Goal: Information Seeking & Learning: Learn about a topic

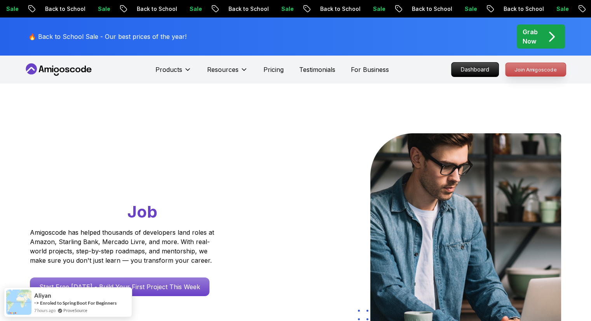
click at [523, 70] on p "Join Amigoscode" at bounding box center [535, 69] width 60 height 13
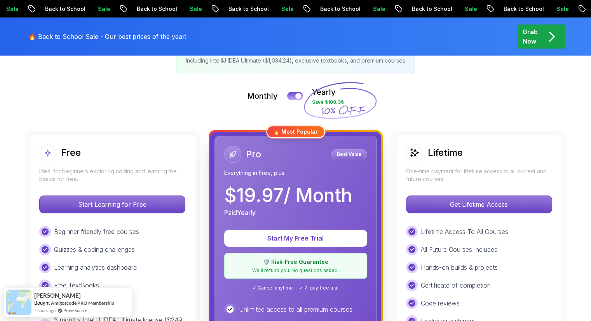
scroll to position [152, 0]
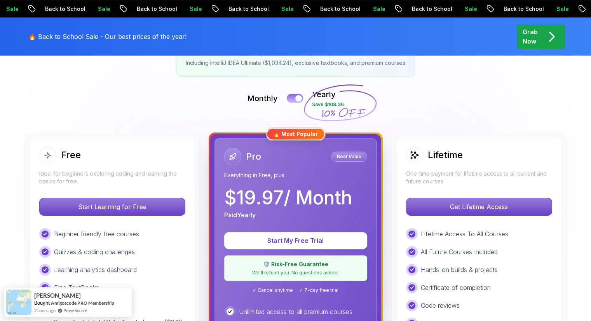
click at [296, 95] on button at bounding box center [295, 98] width 16 height 9
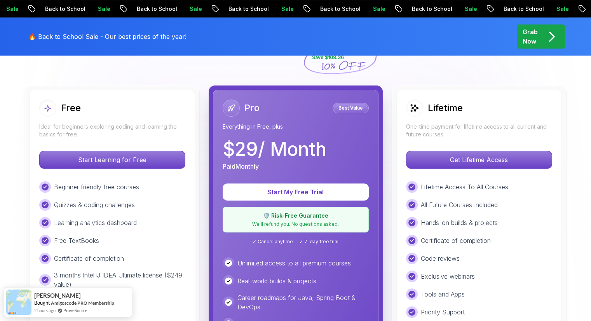
scroll to position [200, 0]
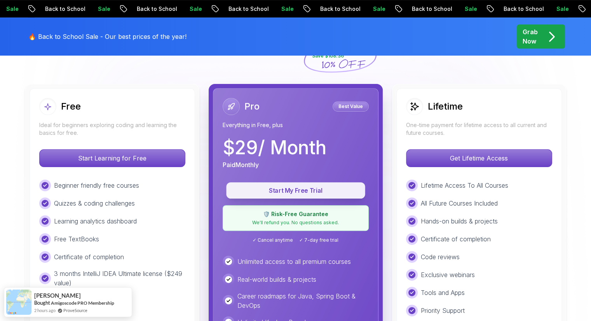
click at [339, 195] on button "Start My Free Trial" at bounding box center [295, 190] width 139 height 16
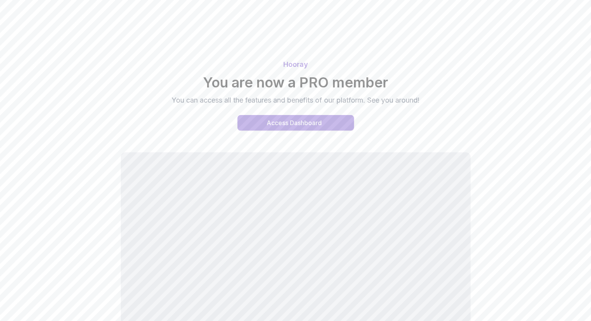
click at [321, 118] on div "Access Dashboard" at bounding box center [294, 122] width 55 height 9
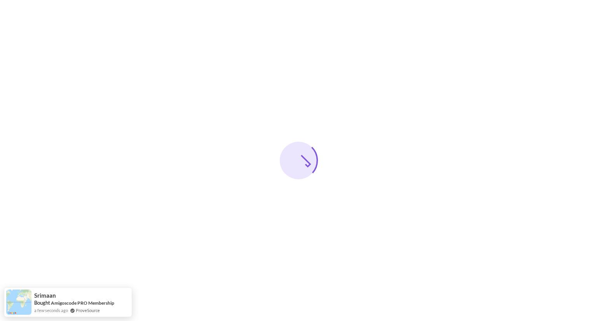
click at [133, 299] on div at bounding box center [298, 160] width 597 height 321
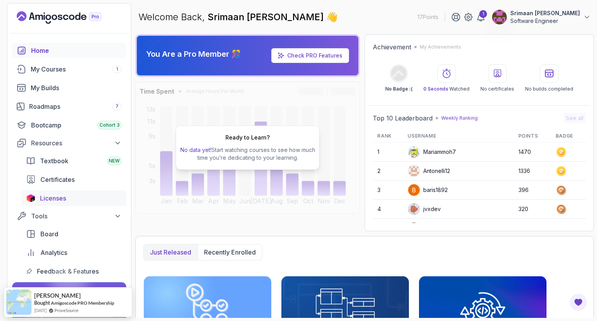
click at [68, 195] on div "Licenses" at bounding box center [81, 197] width 82 height 9
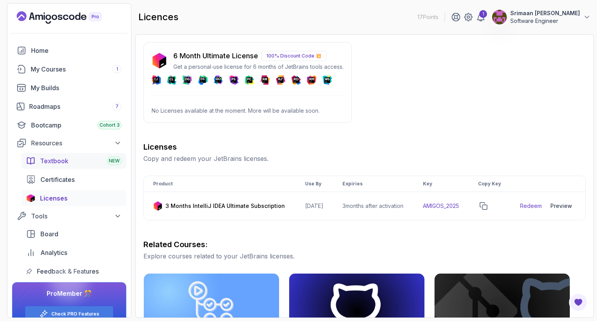
click at [96, 159] on div "Textbook NEW" at bounding box center [81, 160] width 82 height 9
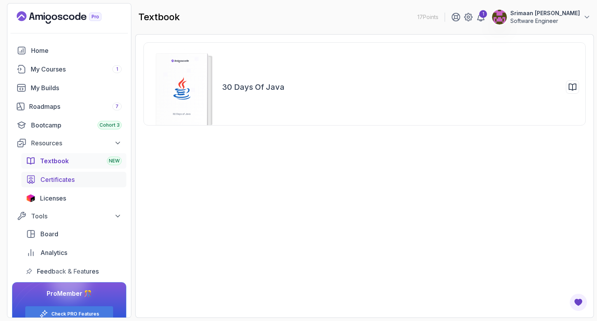
click at [69, 182] on span "Certificates" at bounding box center [57, 179] width 34 height 9
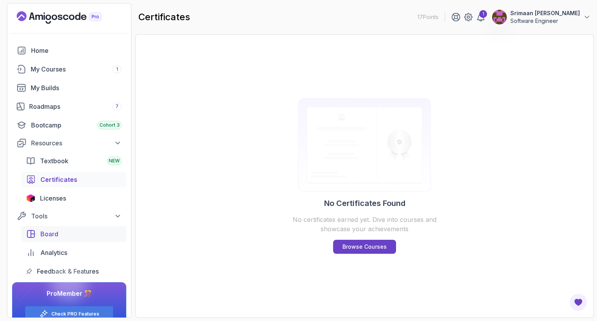
click at [79, 236] on div "Board" at bounding box center [80, 233] width 81 height 9
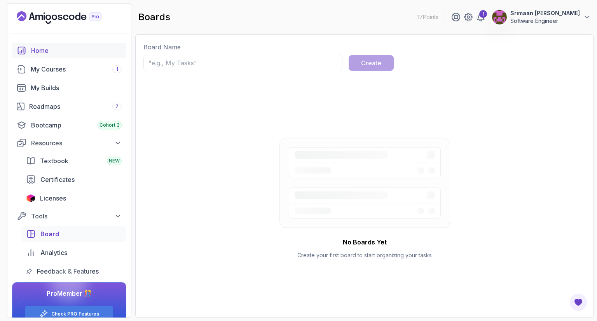
click at [68, 57] on link "Home" at bounding box center [69, 51] width 114 height 16
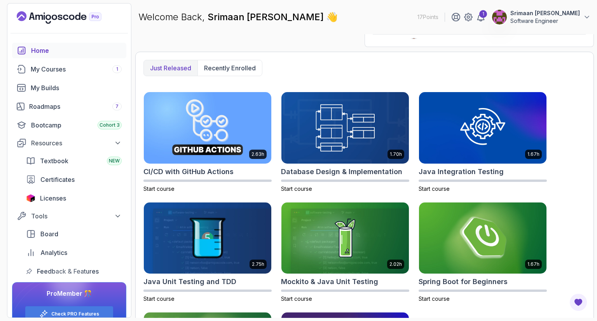
scroll to position [185, 0]
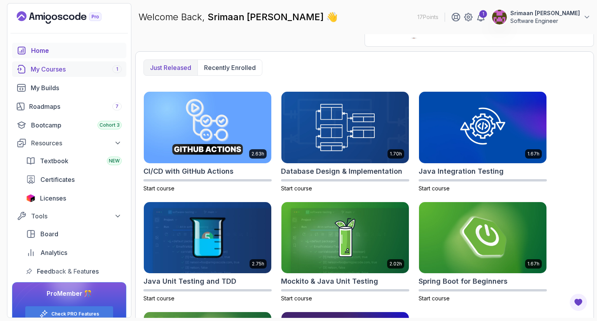
click at [80, 76] on link "My Courses 1" at bounding box center [69, 69] width 114 height 16
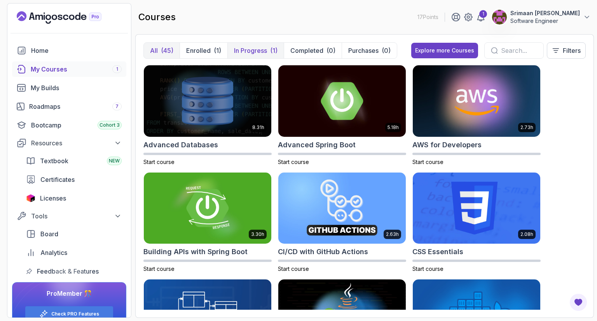
click at [256, 48] on p "In Progress" at bounding box center [250, 50] width 33 height 9
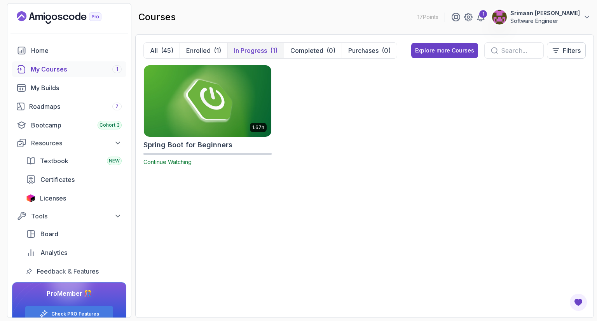
click at [235, 136] on img at bounding box center [208, 100] width 134 height 75
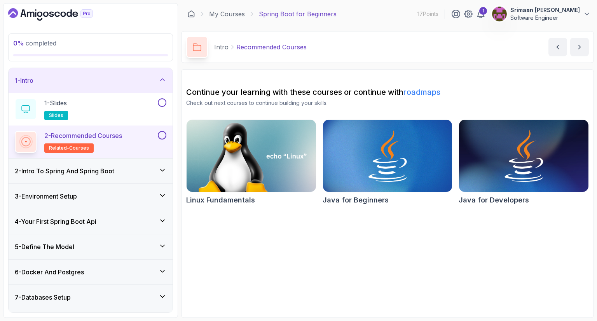
click at [466, 11] on div "1" at bounding box center [468, 13] width 34 height 9
click at [463, 14] on icon at bounding box center [467, 13] width 9 height 9
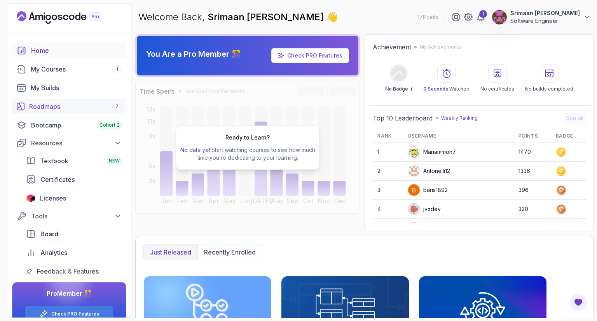
click at [51, 102] on div "Roadmaps 7" at bounding box center [75, 106] width 92 height 9
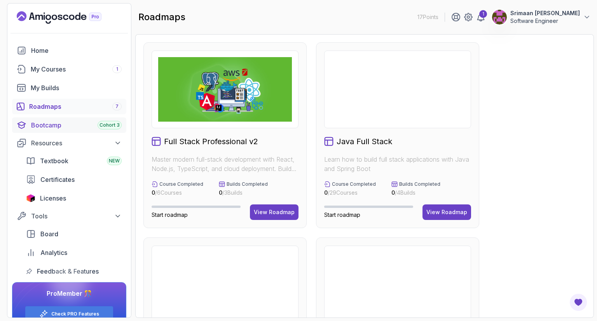
click at [58, 122] on div "Bootcamp Cohort 3" at bounding box center [76, 124] width 91 height 9
click at [56, 125] on div "Bootcamp Cohort 3" at bounding box center [76, 124] width 91 height 9
click at [40, 123] on div "Bootcamp Cohort 3" at bounding box center [76, 124] width 91 height 9
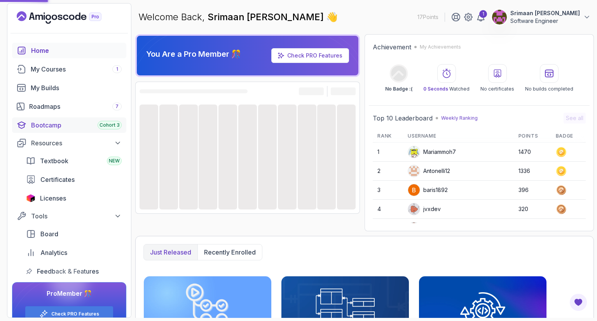
click at [48, 123] on div "Bootcamp Cohort 3" at bounding box center [76, 124] width 91 height 9
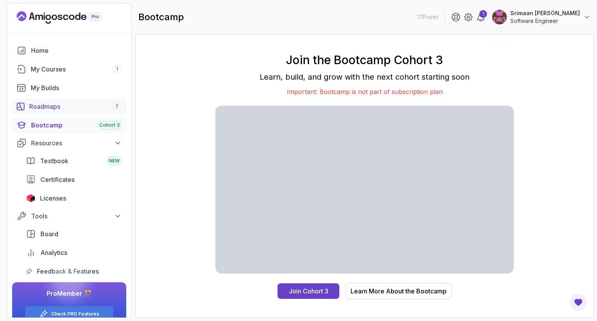
click at [85, 106] on div "Roadmaps 7" at bounding box center [75, 106] width 92 height 9
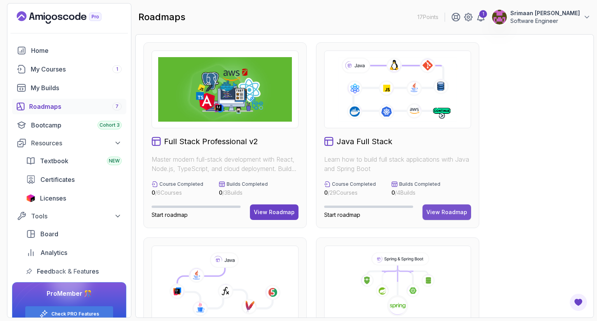
click at [454, 216] on button "View Roadmap" at bounding box center [446, 212] width 49 height 16
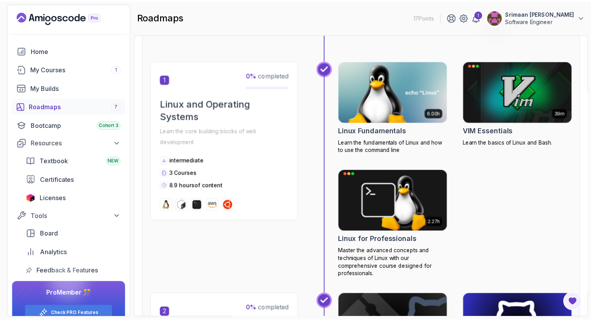
scroll to position [154, 0]
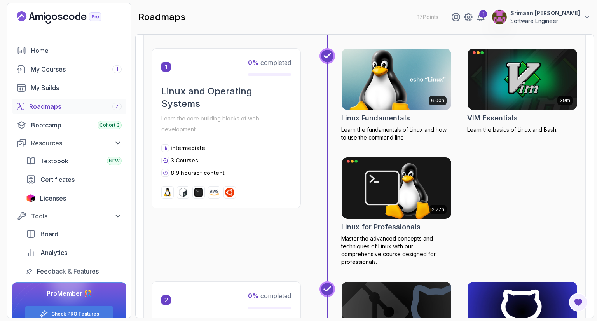
click at [381, 91] on img at bounding box center [396, 79] width 115 height 64
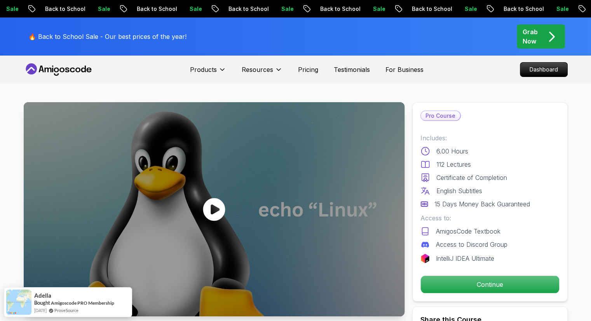
click at [274, 206] on div at bounding box center [214, 209] width 381 height 214
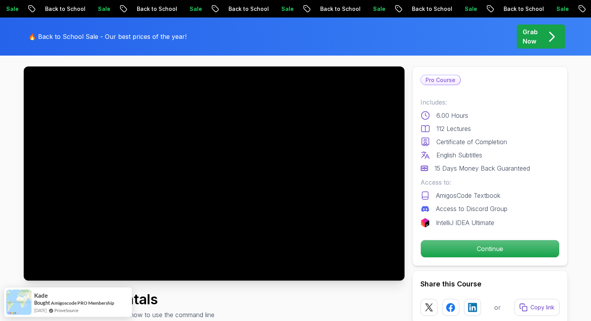
scroll to position [18, 0]
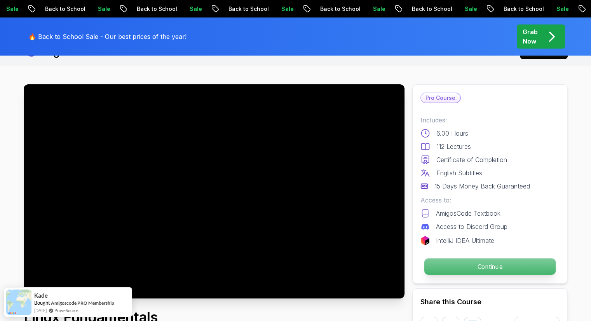
click at [442, 267] on p "Continue" at bounding box center [489, 266] width 131 height 16
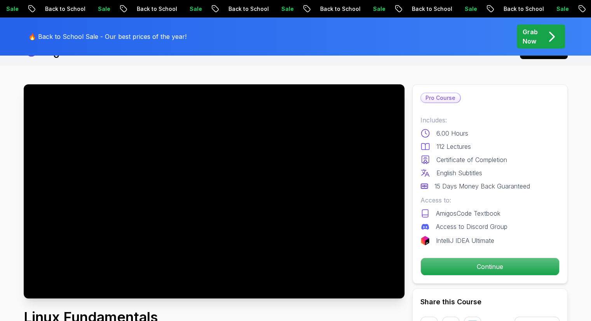
scroll to position [62, 0]
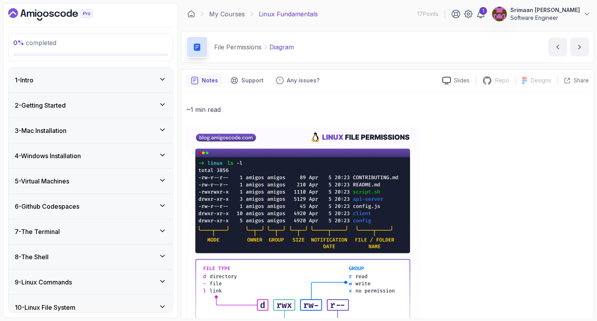
click at [119, 75] on div "1 - Intro" at bounding box center [91, 79] width 152 height 9
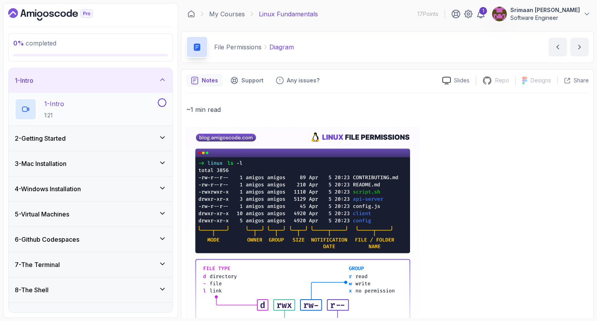
click at [165, 101] on button at bounding box center [162, 102] width 9 height 9
click at [162, 137] on icon at bounding box center [162, 137] width 4 height 2
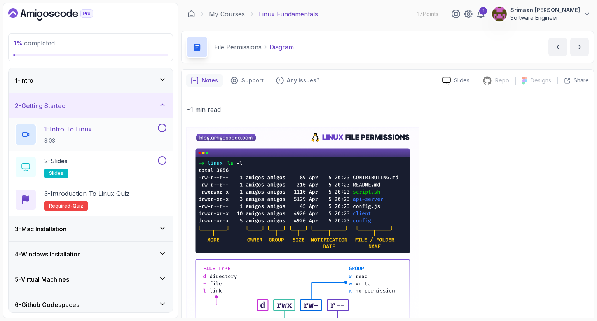
click at [89, 134] on h2 "1 - Intro To Linux 3:03" at bounding box center [67, 134] width 47 height 20
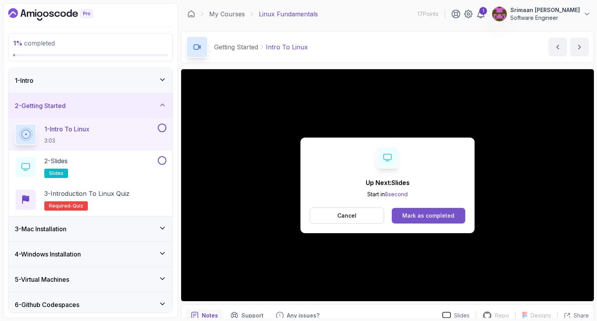
click at [413, 221] on button "Mark as completed" at bounding box center [428, 216] width 73 height 16
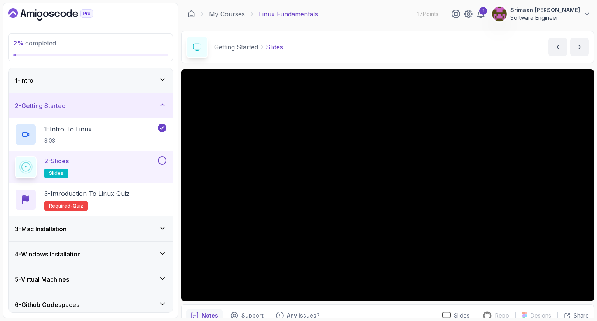
click at [164, 159] on button at bounding box center [162, 160] width 9 height 9
click at [143, 185] on div "3 - Introduction to Linux Quiz Required- quiz" at bounding box center [91, 199] width 164 height 33
click at [111, 190] on p "3 - Introduction to Linux Quiz" at bounding box center [86, 193] width 85 height 9
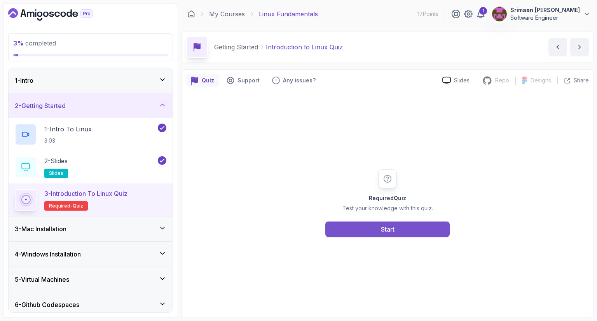
click at [390, 227] on div "Start" at bounding box center [388, 229] width 14 height 9
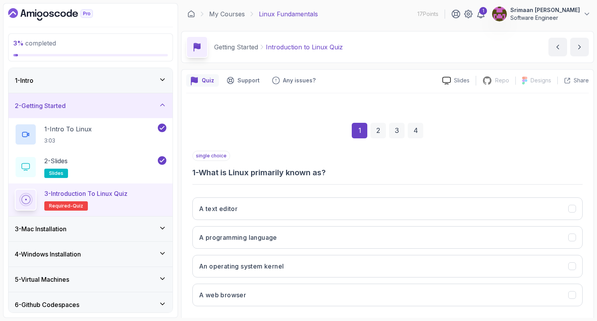
scroll to position [37, 0]
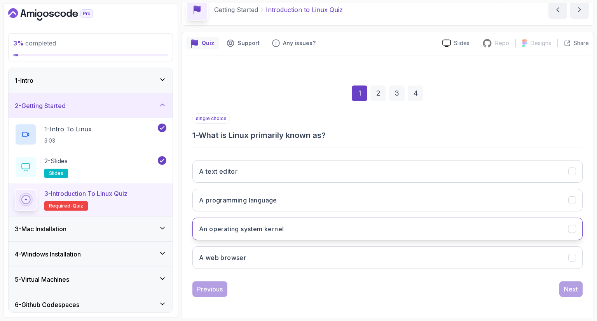
click at [331, 228] on button "An operating system kernel" at bounding box center [387, 229] width 390 height 23
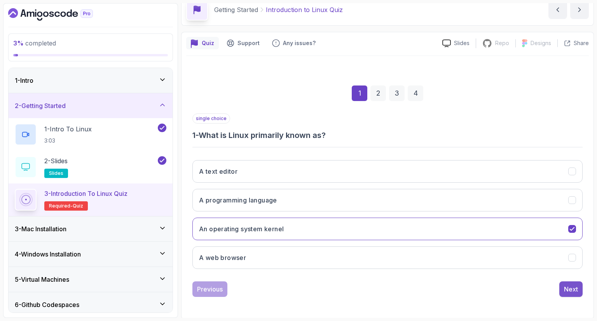
click at [573, 284] on div "Next" at bounding box center [571, 288] width 14 height 9
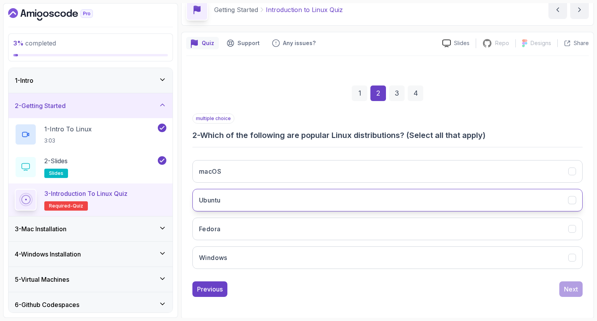
click at [439, 195] on button "Ubuntu" at bounding box center [387, 200] width 390 height 23
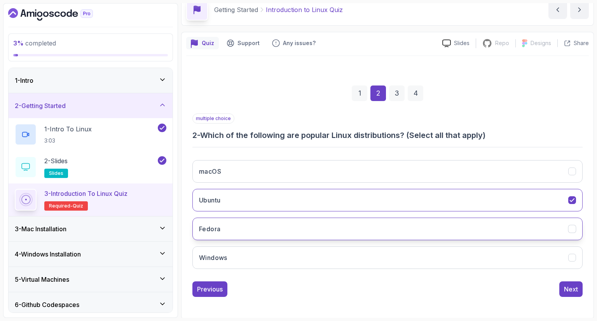
click at [435, 219] on button "Fedora" at bounding box center [387, 229] width 390 height 23
click at [461, 157] on div "macOS Ubuntu Fedora Windows" at bounding box center [387, 214] width 390 height 121
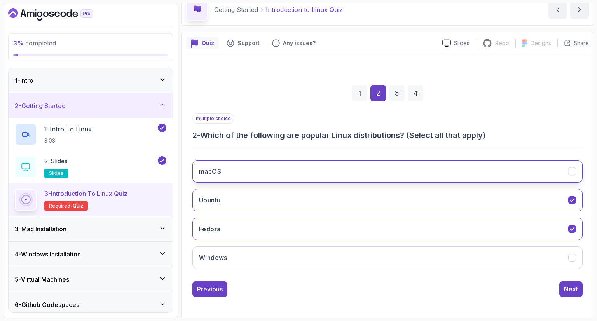
click at [476, 168] on button "macOS" at bounding box center [387, 171] width 390 height 23
click at [578, 287] on button "Next" at bounding box center [570, 289] width 23 height 16
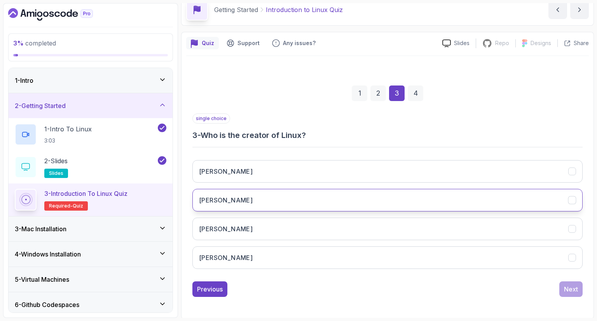
click at [428, 196] on button "Linus Torvalds" at bounding box center [387, 200] width 390 height 23
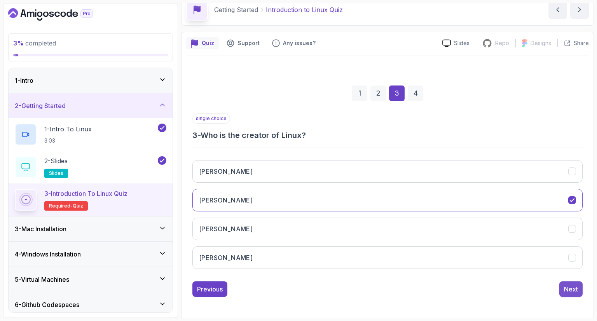
drag, startPoint x: 583, startPoint y: 286, endPoint x: 572, endPoint y: 288, distance: 11.4
click at [572, 288] on div "1 2 3 4 single choice 3 - Who is the creator of Linux? Bill Gates Linus Torvald…" at bounding box center [387, 185] width 402 height 236
click at [572, 288] on div "Next" at bounding box center [571, 288] width 14 height 9
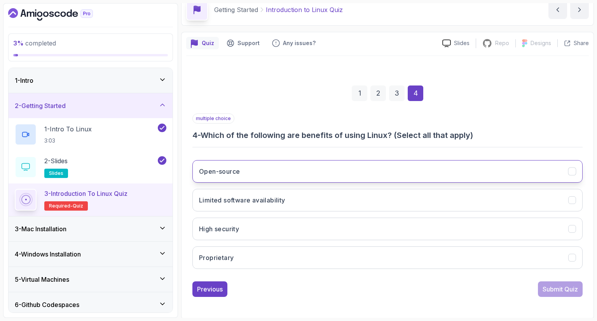
click at [494, 165] on button "Open-source" at bounding box center [387, 171] width 390 height 23
click at [488, 216] on div "Open-source Limited software availability High security Proprietary" at bounding box center [387, 214] width 390 height 121
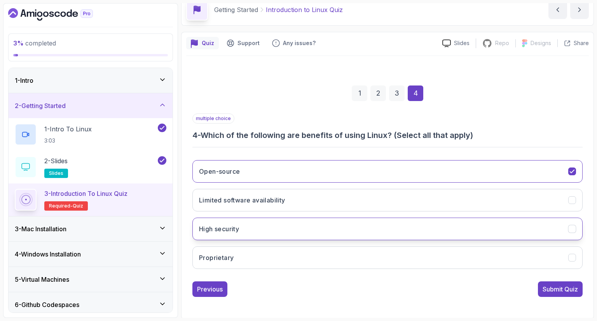
click at [486, 226] on button "High security" at bounding box center [387, 229] width 390 height 23
click at [505, 260] on button "Proprietary" at bounding box center [387, 257] width 390 height 23
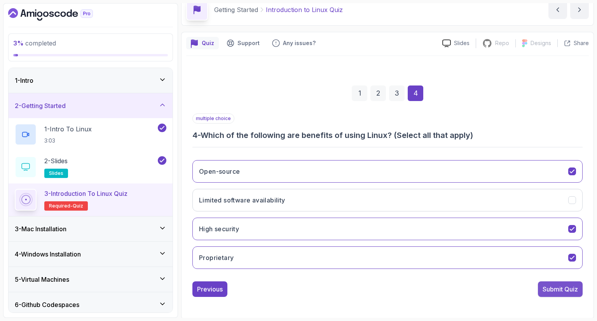
click at [552, 285] on div "Submit Quiz" at bounding box center [559, 288] width 35 height 9
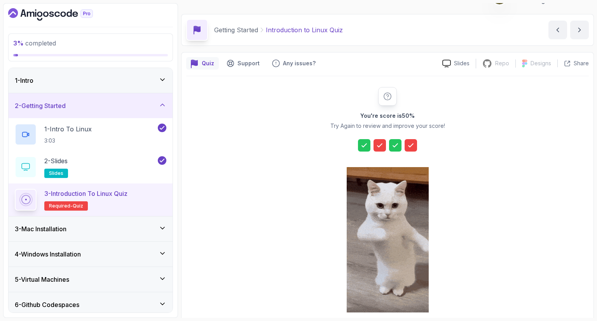
scroll to position [51, 0]
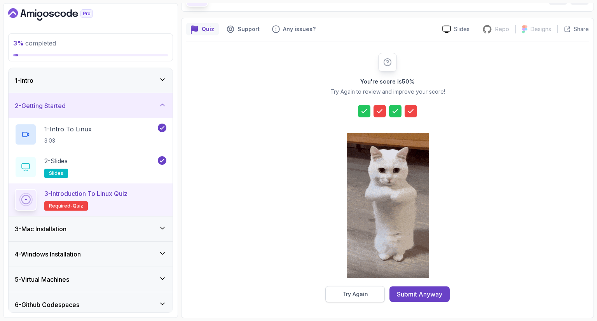
click at [348, 289] on button "Try Again" at bounding box center [354, 294] width 59 height 16
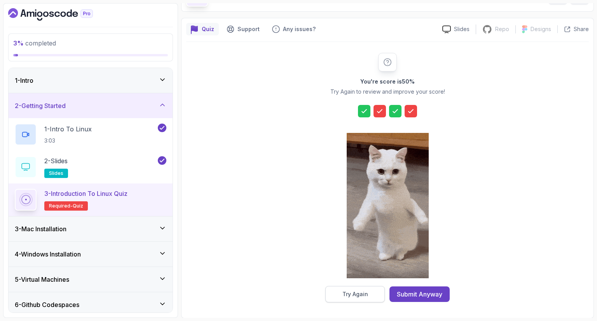
scroll to position [37, 0]
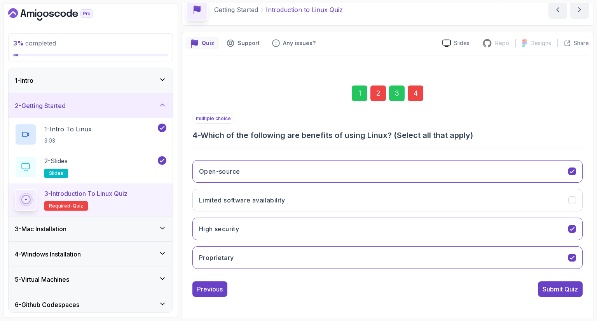
click at [364, 244] on div "Open-source Limited software availability High security Proprietary" at bounding box center [387, 214] width 390 height 121
click at [397, 255] on button "Proprietary" at bounding box center [387, 257] width 390 height 23
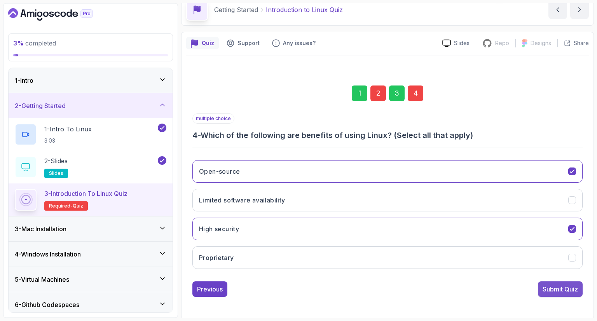
click at [562, 286] on div "Submit Quiz" at bounding box center [559, 288] width 35 height 9
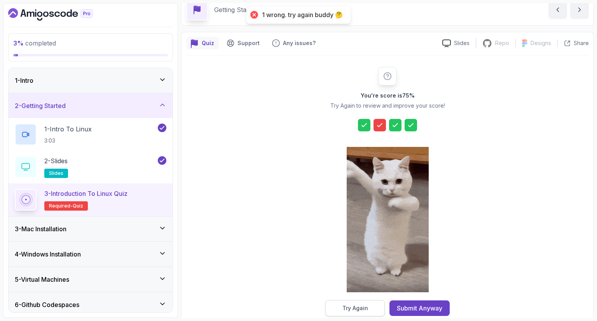
click at [357, 303] on button "Try Again" at bounding box center [354, 308] width 59 height 16
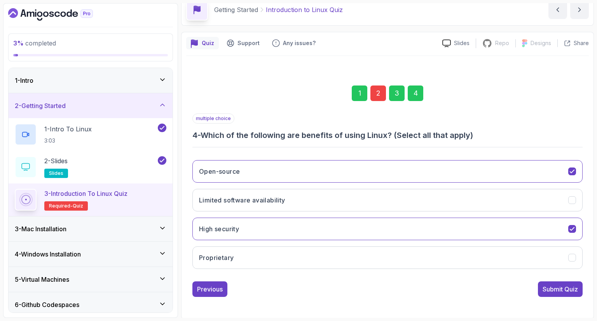
click at [375, 95] on div "2" at bounding box center [378, 93] width 16 height 16
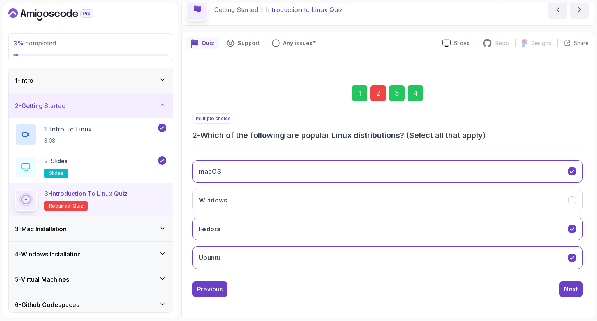
click at [451, 158] on div "macOS Windows Fedora Ubuntu" at bounding box center [387, 214] width 390 height 121
click at [576, 171] on div "macOS" at bounding box center [572, 171] width 8 height 8
click at [571, 294] on button "Next" at bounding box center [570, 289] width 23 height 16
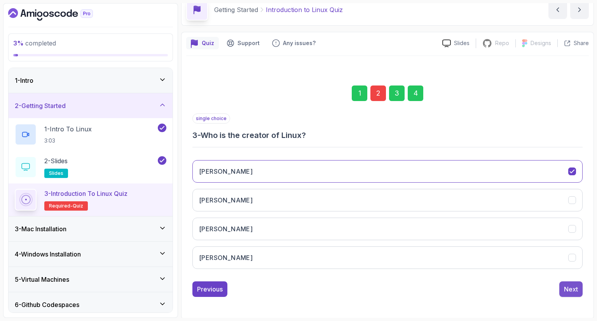
click at [563, 289] on button "Next" at bounding box center [570, 289] width 23 height 16
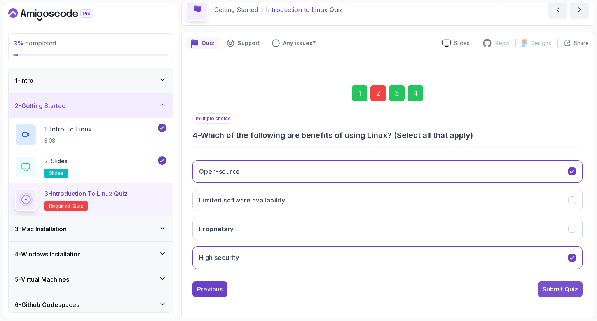
click at [571, 286] on div "Submit Quiz" at bounding box center [559, 288] width 35 height 9
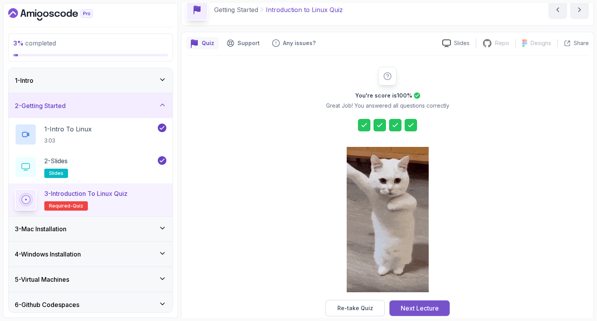
click at [426, 303] on div "Next Lecture" at bounding box center [420, 307] width 38 height 9
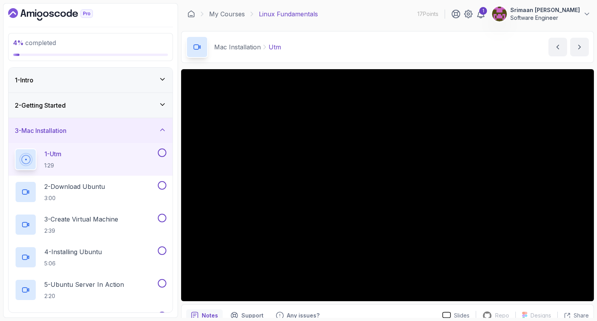
click at [164, 150] on button at bounding box center [162, 152] width 9 height 9
click at [164, 184] on button at bounding box center [162, 185] width 9 height 9
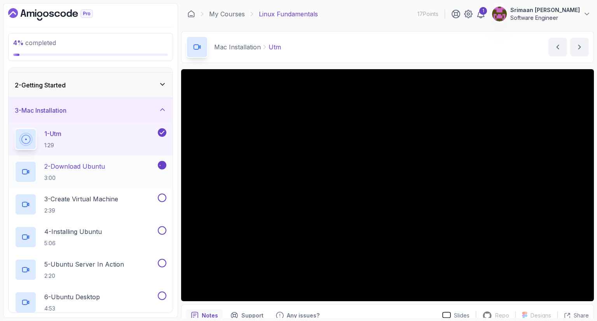
scroll to position [21, 0]
click at [162, 194] on button at bounding box center [162, 197] width 9 height 9
click at [161, 232] on button at bounding box center [162, 229] width 9 height 9
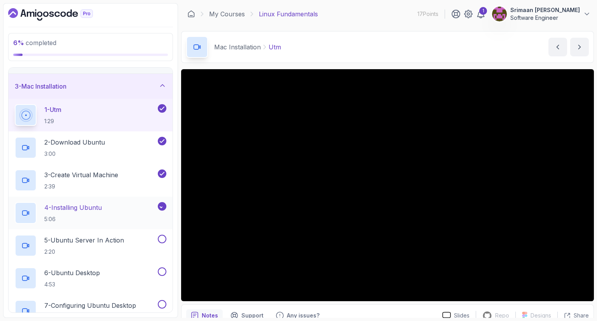
scroll to position [45, 0]
click at [162, 241] on button at bounding box center [162, 238] width 9 height 9
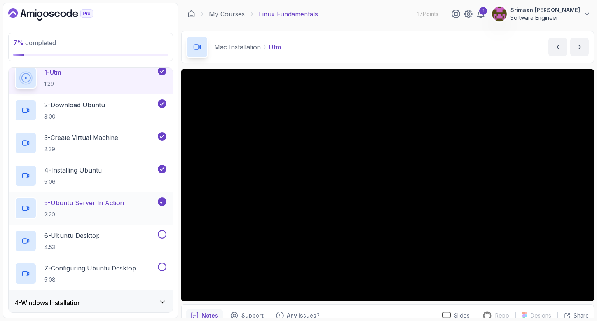
scroll to position [84, 0]
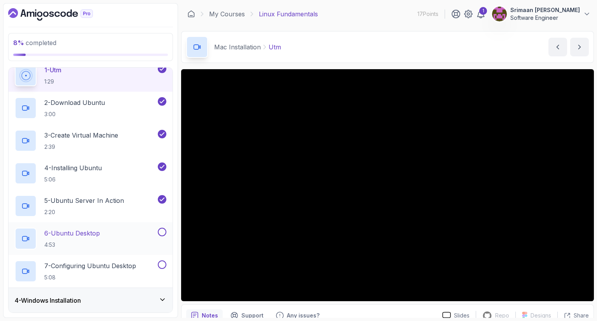
click at [163, 230] on button at bounding box center [162, 232] width 9 height 9
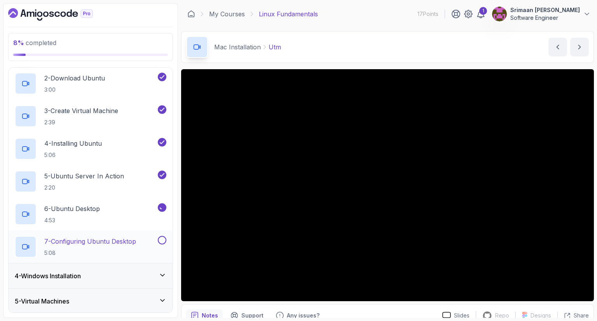
scroll to position [109, 0]
click at [162, 242] on button at bounding box center [162, 239] width 9 height 9
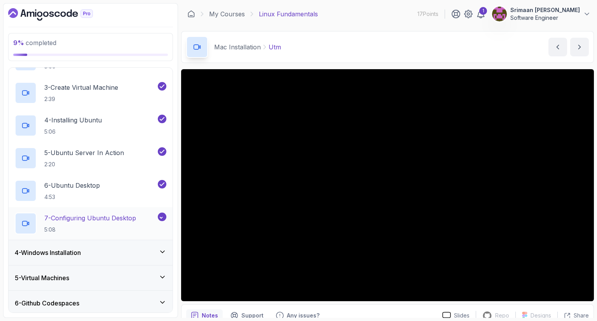
scroll to position [132, 0]
click at [150, 251] on div "4 - Windows Installation" at bounding box center [91, 251] width 152 height 9
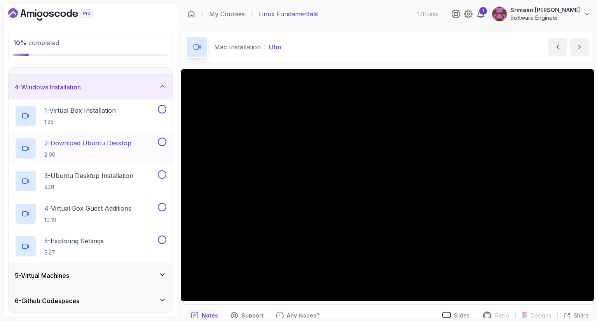
scroll to position [68, 0]
click at [164, 112] on button at bounding box center [162, 109] width 9 height 9
click at [162, 140] on button at bounding box center [162, 142] width 9 height 9
click at [162, 178] on button at bounding box center [162, 175] width 9 height 9
click at [164, 207] on button at bounding box center [162, 207] width 9 height 9
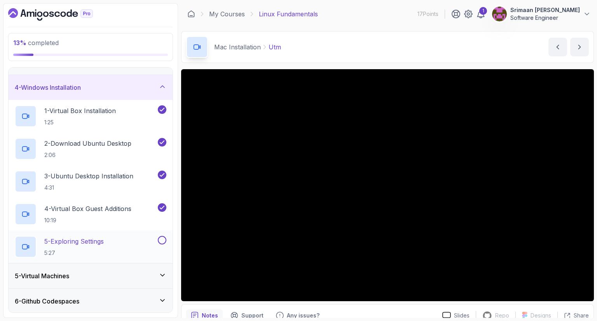
click at [162, 239] on button at bounding box center [162, 240] width 9 height 9
click at [152, 273] on div "5 - Virtual Machines" at bounding box center [91, 275] width 152 height 9
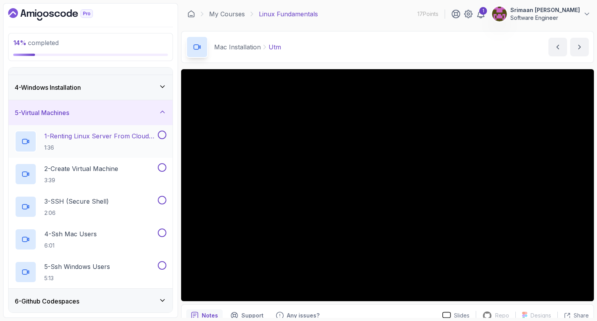
click at [115, 131] on div "1 - Renting Linux Server From Cloud Providers 1:36" at bounding box center [85, 142] width 141 height 22
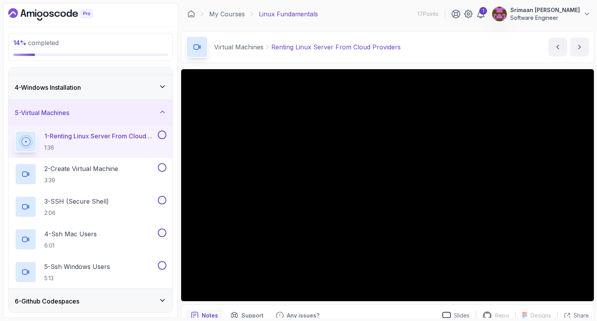
click at [15, 131] on button "1 - Renting Linux Server From Cloud Providers 1:36" at bounding box center [91, 142] width 152 height 22
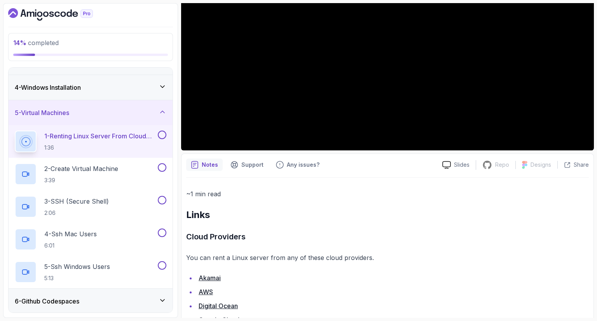
scroll to position [191, 0]
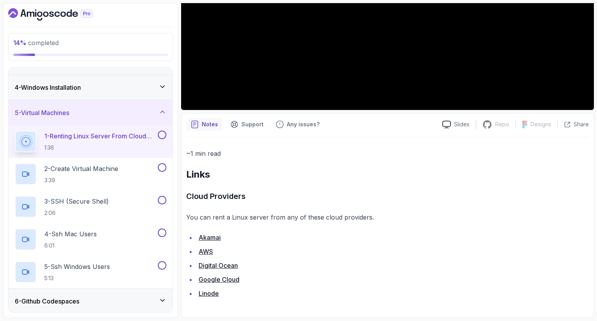
click at [208, 235] on link "Akamai" at bounding box center [210, 237] width 22 height 8
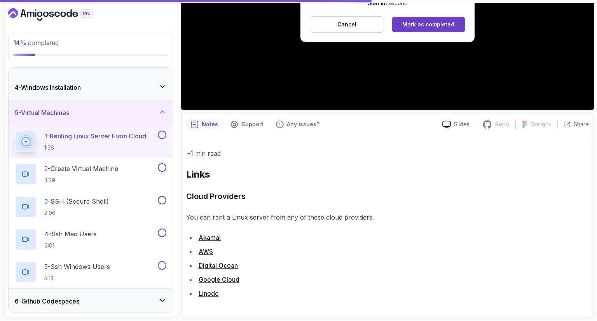
click at [165, 132] on button at bounding box center [162, 135] width 9 height 9
click at [129, 171] on div "2 - Create Virtual Machine 3:39" at bounding box center [85, 174] width 141 height 22
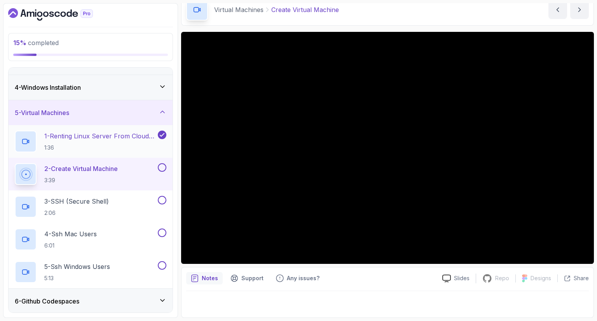
click at [120, 144] on p "1:36" at bounding box center [100, 148] width 112 height 8
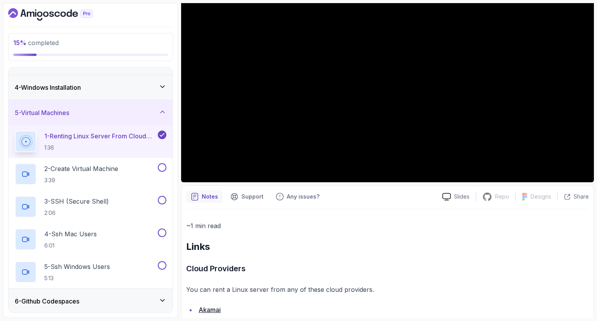
scroll to position [127, 0]
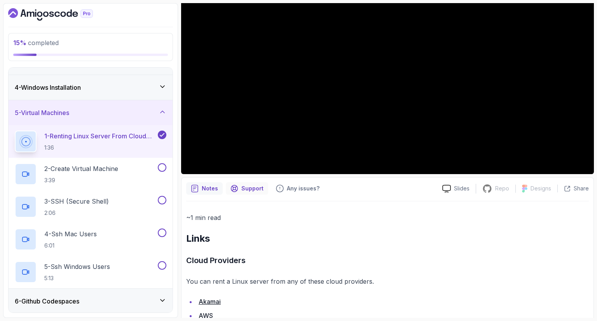
click at [258, 185] on p "Support" at bounding box center [252, 189] width 22 height 8
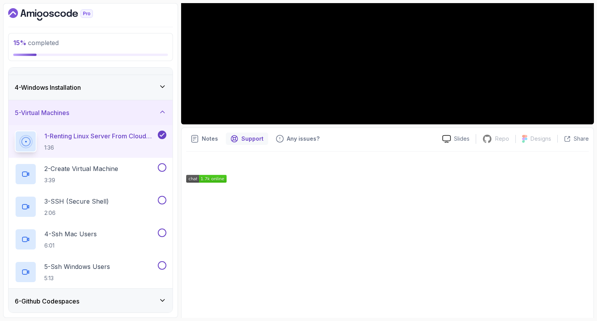
scroll to position [186, 0]
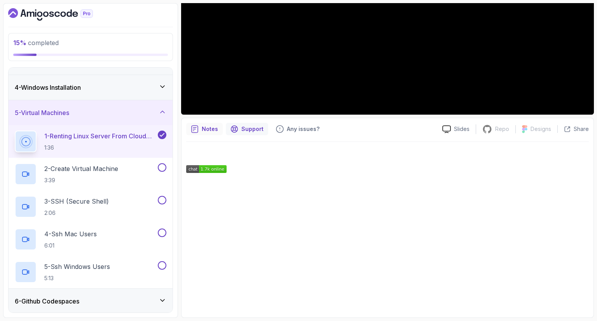
click at [213, 126] on p "Notes" at bounding box center [210, 129] width 16 height 8
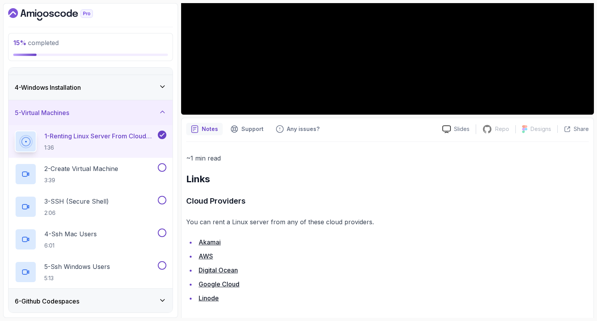
scroll to position [191, 0]
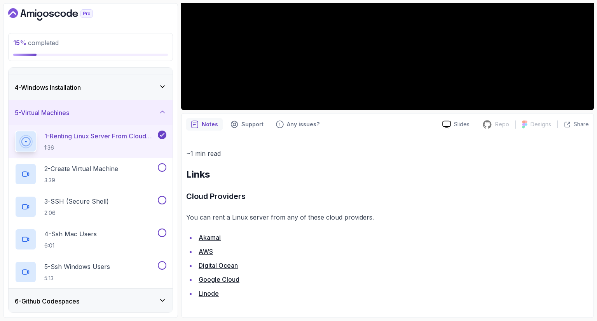
click at [214, 237] on link "Akamai" at bounding box center [210, 237] width 22 height 8
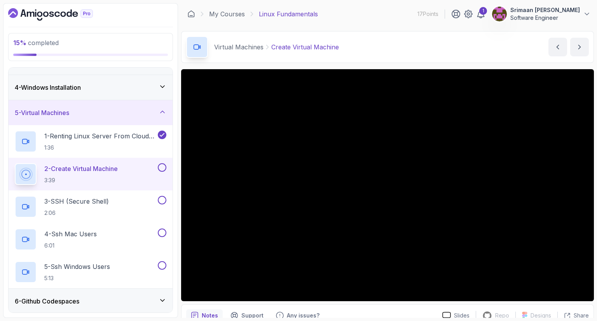
click at [91, 181] on p "3:39" at bounding box center [80, 180] width 73 height 8
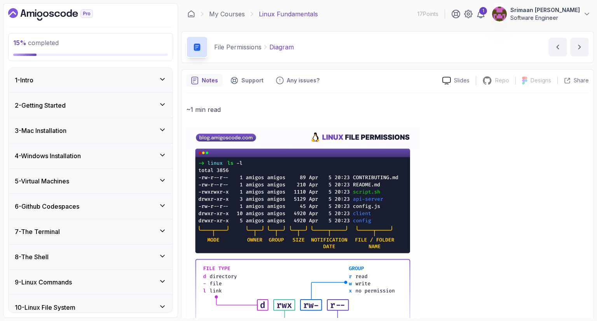
click at [122, 184] on div "5 - Virtual Machines" at bounding box center [91, 180] width 152 height 9
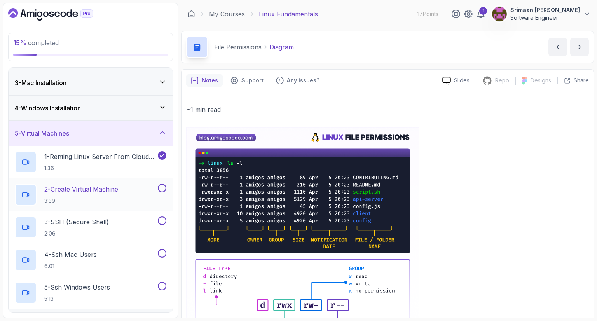
scroll to position [48, 0]
click at [118, 192] on p "2 - Create Virtual Machine" at bounding box center [81, 188] width 74 height 9
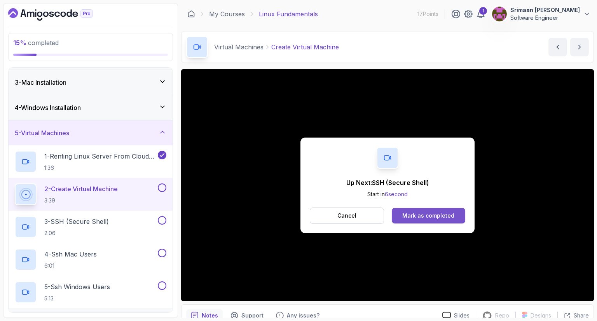
click at [430, 213] on div "Mark as completed" at bounding box center [428, 216] width 52 height 8
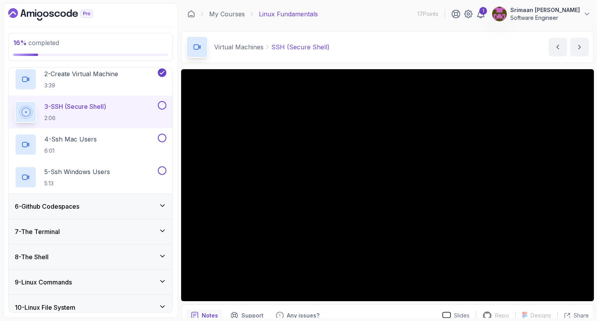
scroll to position [164, 0]
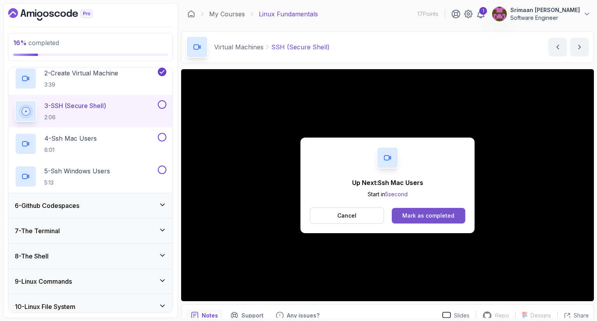
click at [437, 215] on div "Mark as completed" at bounding box center [428, 216] width 52 height 8
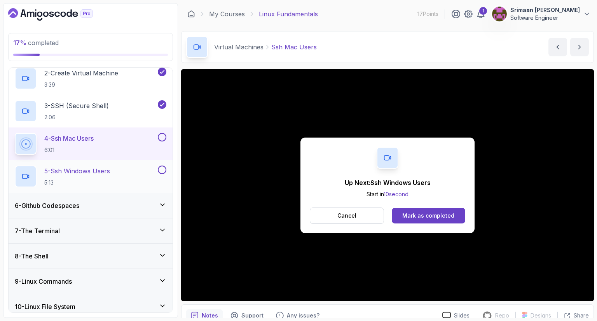
click at [163, 168] on button at bounding box center [162, 169] width 9 height 9
click at [163, 134] on button at bounding box center [162, 137] width 9 height 9
click at [122, 208] on div "6 - Github Codespaces" at bounding box center [91, 205] width 152 height 9
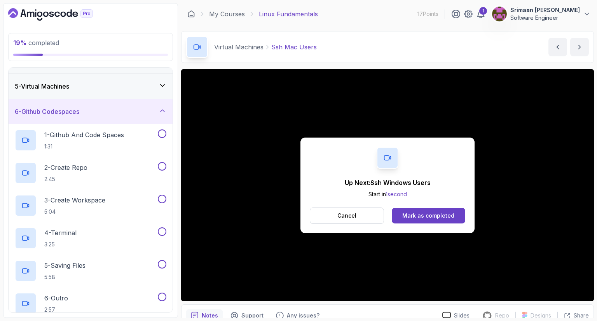
scroll to position [106, 0]
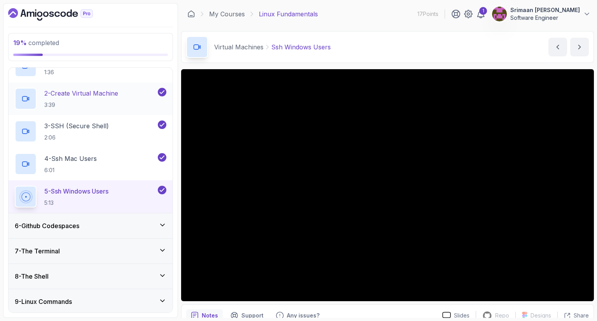
scroll to position [146, 0]
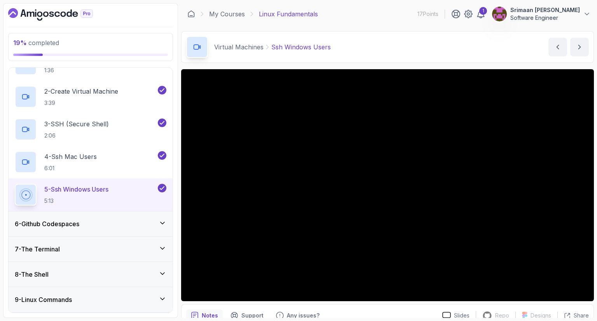
click at [109, 219] on div "6 - Github Codespaces" at bounding box center [91, 223] width 152 height 9
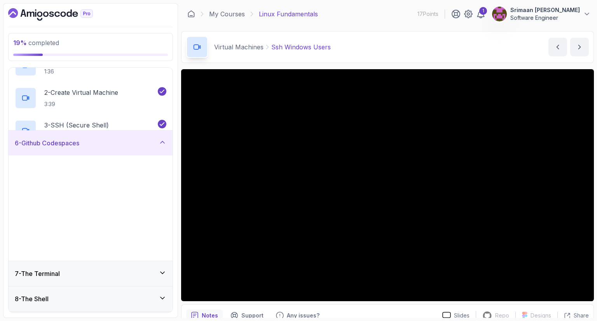
scroll to position [132, 0]
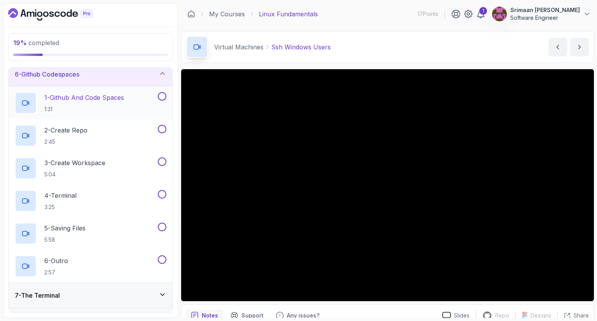
click at [116, 106] on p "1:31" at bounding box center [84, 109] width 80 height 8
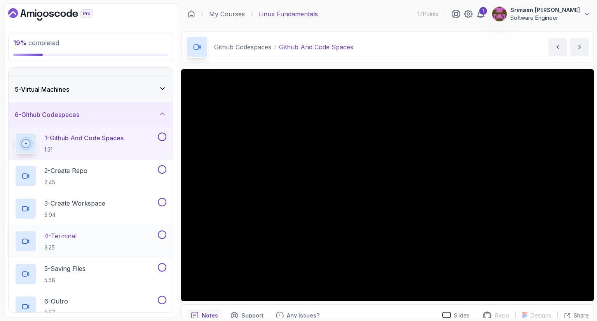
scroll to position [224, 0]
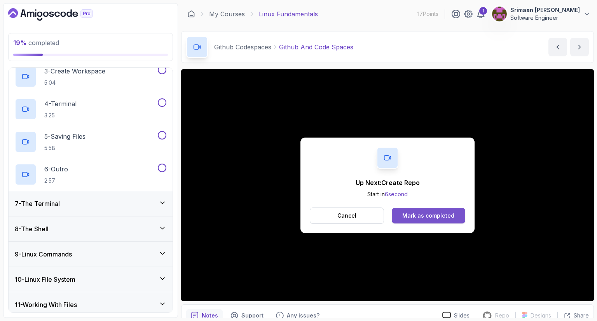
click at [441, 217] on div "Mark as completed" at bounding box center [428, 216] width 52 height 8
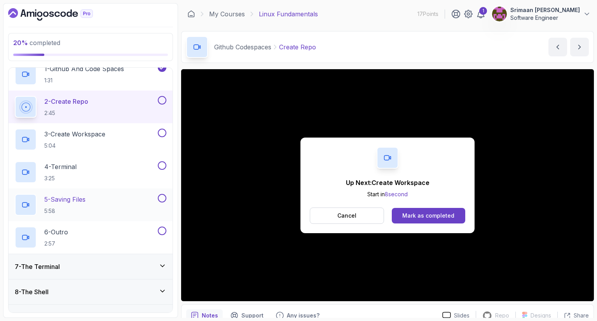
scroll to position [154, 0]
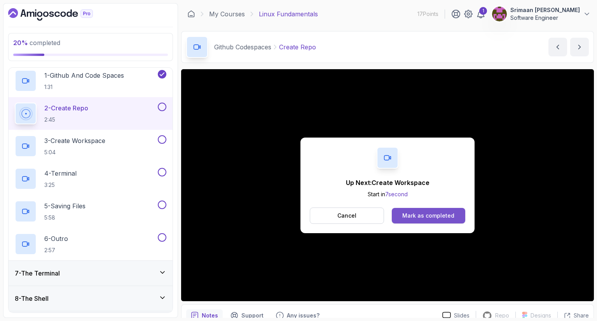
click at [413, 213] on div "Mark as completed" at bounding box center [428, 216] width 52 height 8
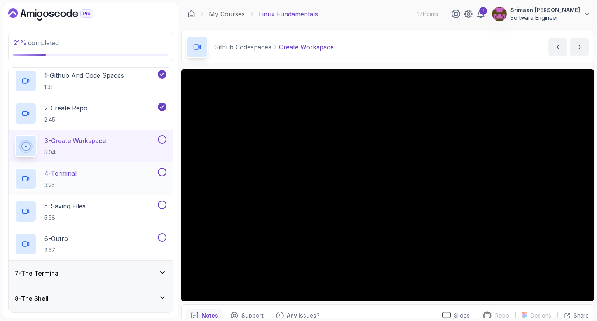
click at [136, 175] on div "4 - Terminal 3:25" at bounding box center [85, 179] width 141 height 22
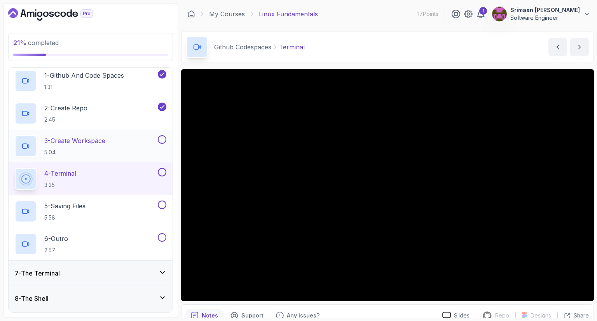
click at [159, 137] on button at bounding box center [162, 139] width 9 height 9
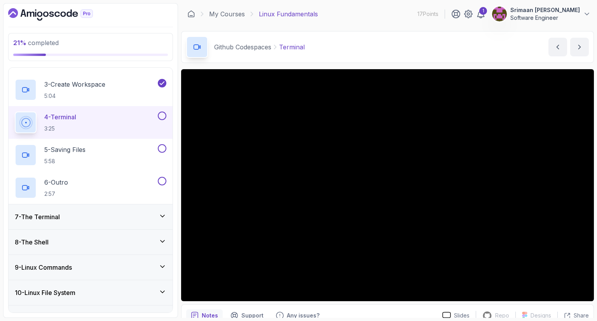
scroll to position [227, 0]
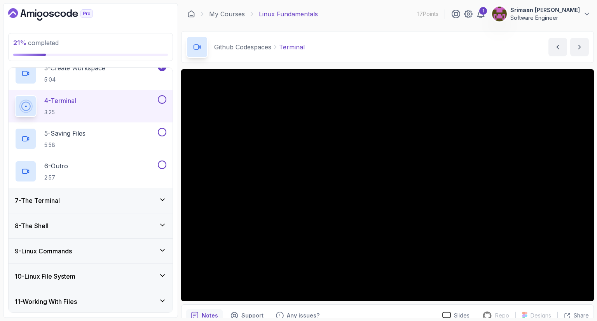
click at [136, 200] on div "7 - The Terminal" at bounding box center [91, 200] width 152 height 9
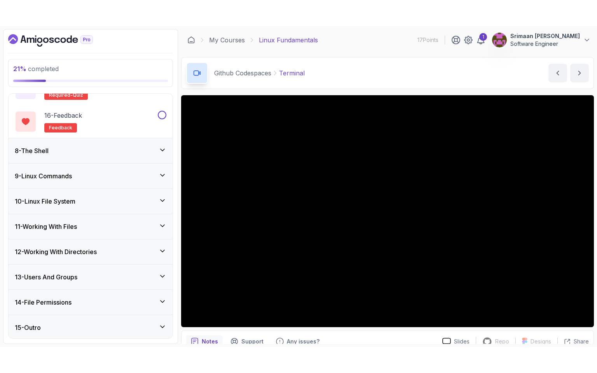
scroll to position [602, 0]
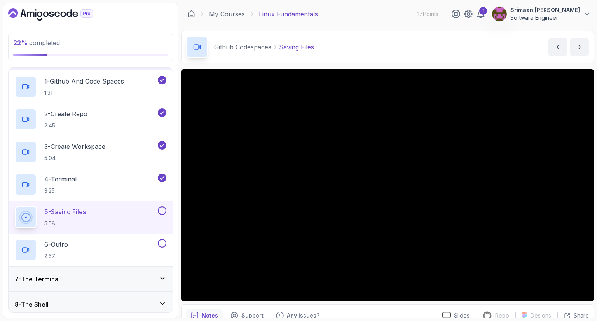
scroll to position [153, 0]
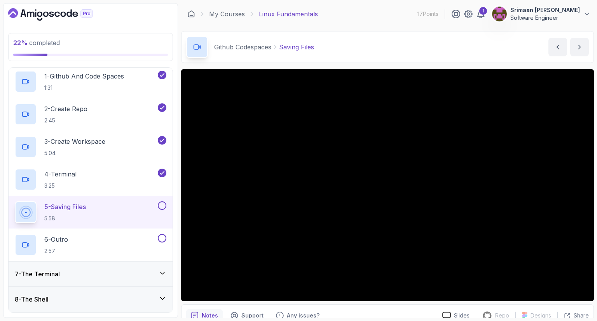
click at [162, 204] on button at bounding box center [162, 205] width 9 height 9
click at [160, 237] on button at bounding box center [162, 238] width 9 height 9
click at [144, 265] on div "7 - The Terminal" at bounding box center [91, 273] width 164 height 25
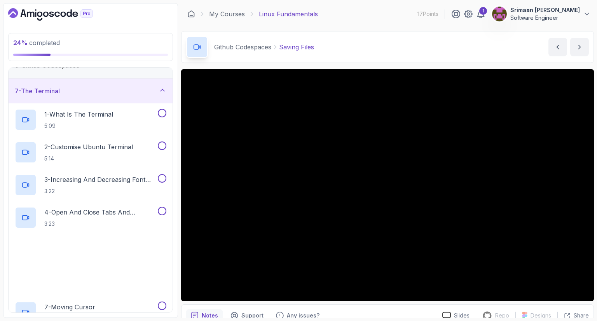
scroll to position [141, 0]
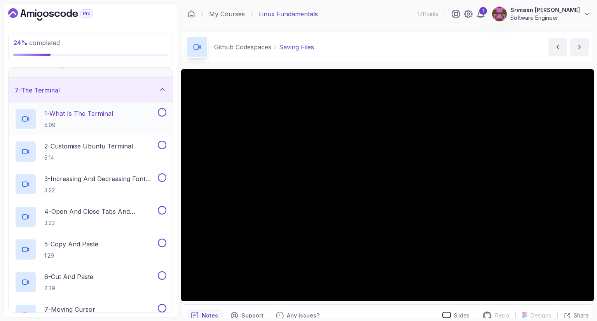
click at [104, 112] on p "1 - What Is The Terminal" at bounding box center [78, 113] width 69 height 9
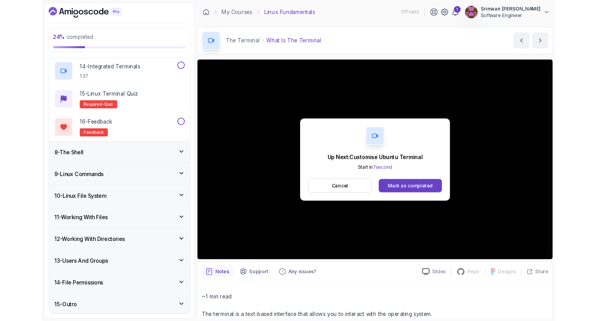
scroll to position [654, 0]
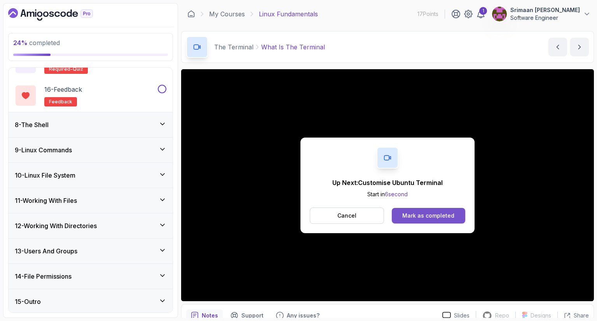
click at [412, 221] on button "Mark as completed" at bounding box center [428, 216] width 73 height 16
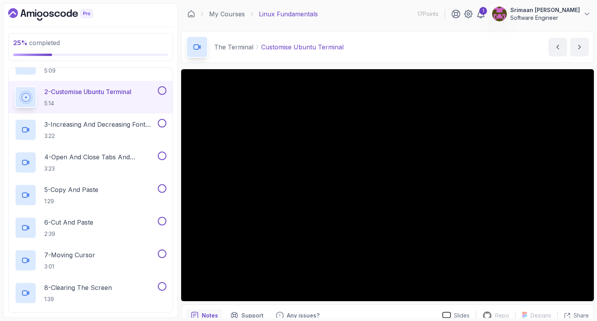
scroll to position [196, 0]
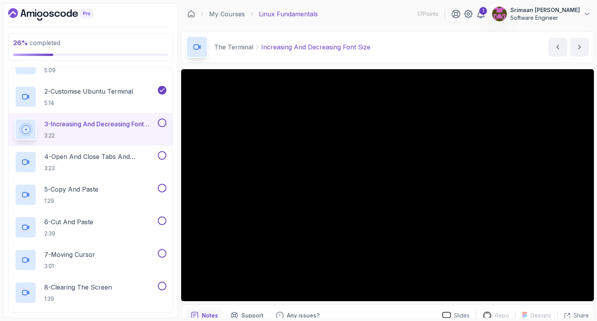
click at [162, 121] on button at bounding box center [162, 122] width 9 height 9
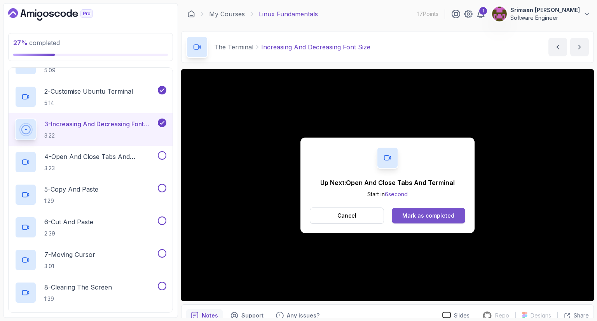
click at [409, 213] on div "Mark as completed" at bounding box center [428, 216] width 52 height 8
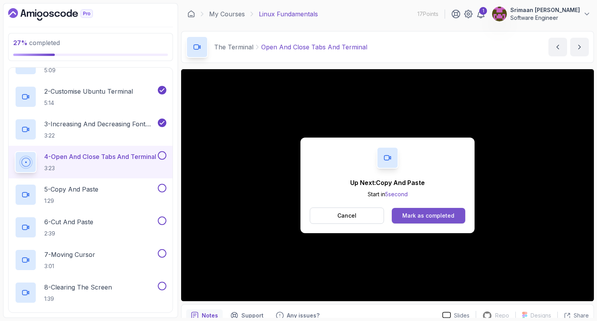
click at [451, 215] on div "Mark as completed" at bounding box center [428, 216] width 52 height 8
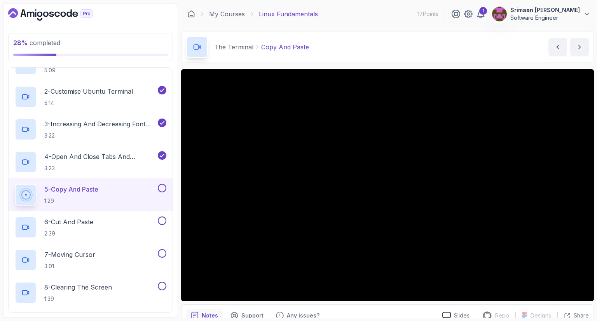
click at [164, 186] on button at bounding box center [162, 188] width 9 height 9
click at [162, 223] on button at bounding box center [162, 220] width 9 height 9
click at [161, 250] on button at bounding box center [162, 253] width 9 height 9
click at [124, 255] on div "7 - Moving Cursor 3:01" at bounding box center [85, 260] width 141 height 22
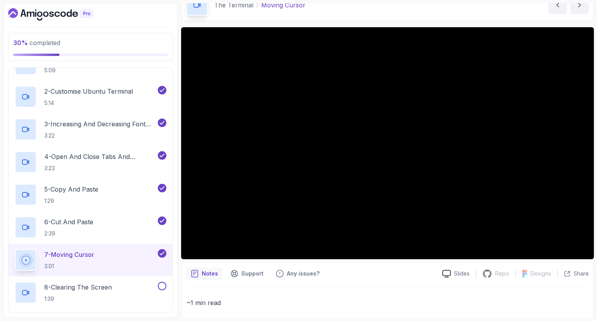
scroll to position [43, 0]
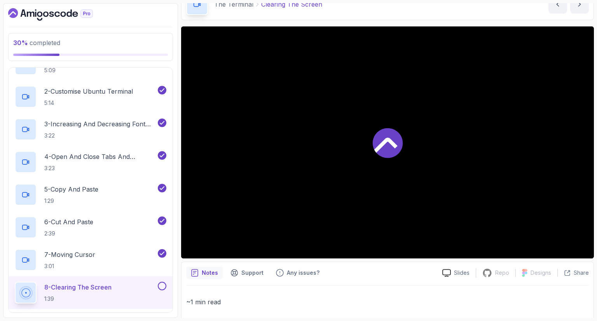
click at [163, 285] on button at bounding box center [162, 286] width 9 height 9
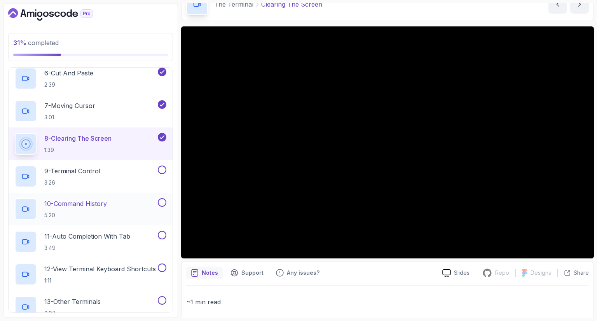
scroll to position [345, 0]
click at [106, 184] on div "9 - Terminal Control 3:26" at bounding box center [85, 176] width 141 height 22
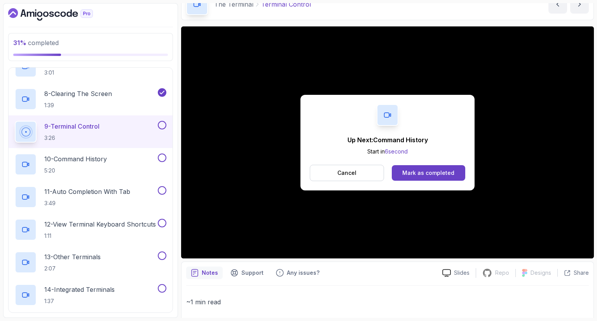
scroll to position [390, 0]
click at [401, 173] on button "Mark as completed" at bounding box center [428, 173] width 73 height 16
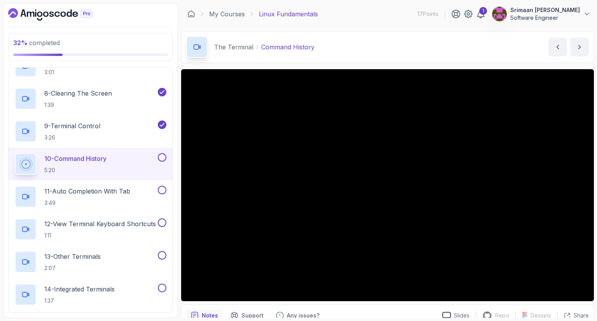
click at [528, 5] on div "My Courses Linux Fundamentals 17 Points 1 Srimaan Murari Mahenderkar Software E…" at bounding box center [387, 14] width 413 height 22
click at [528, 6] on p "Srimaan [PERSON_NAME]" at bounding box center [545, 10] width 70 height 8
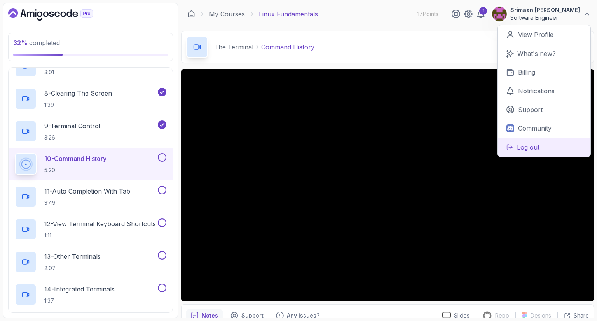
click at [534, 143] on p "Log out" at bounding box center [528, 147] width 23 height 9
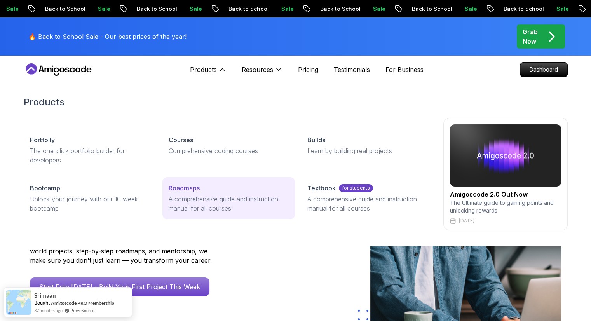
click at [211, 195] on p "A comprehensive guide and instruction manual for all courses" at bounding box center [229, 203] width 120 height 19
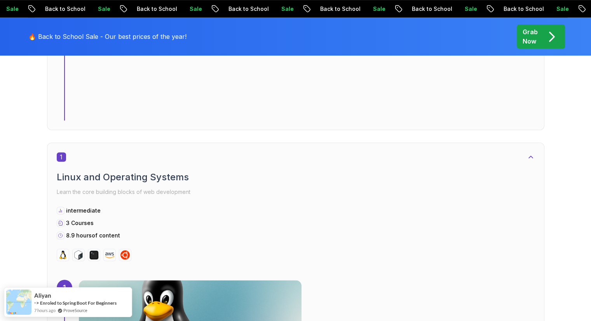
scroll to position [339, 0]
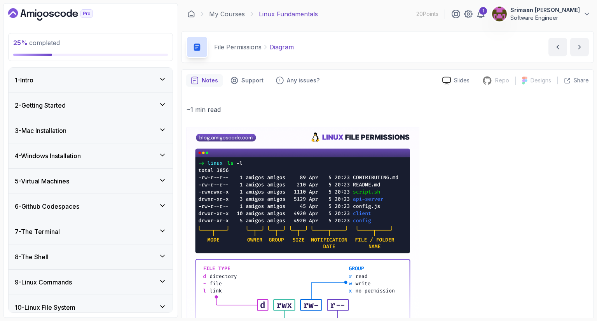
click at [135, 111] on div "2 - Getting Started" at bounding box center [91, 105] width 164 height 25
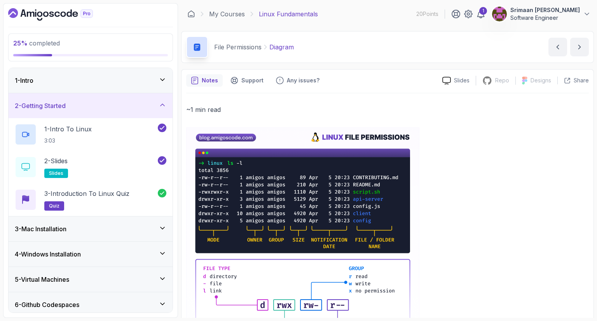
click at [135, 111] on div "2 - Getting Started" at bounding box center [91, 105] width 164 height 25
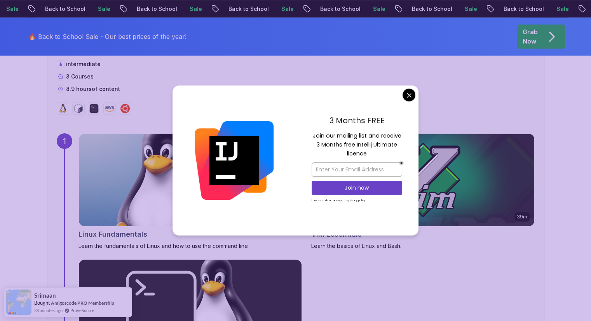
scroll to position [486, 0]
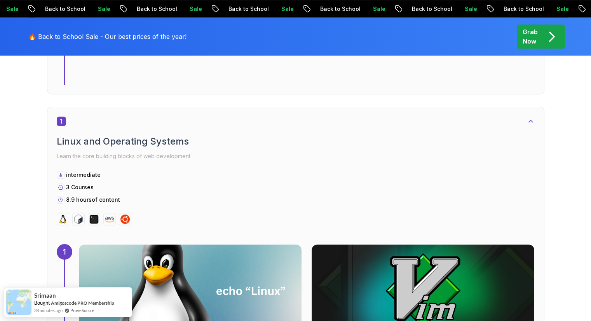
scroll to position [375, 0]
